Goal: Navigation & Orientation: Go to known website

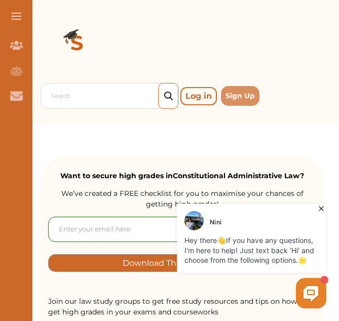
click at [319, 210] on icon at bounding box center [321, 208] width 10 height 10
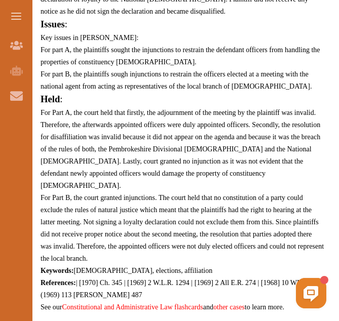
scroll to position [790, 0]
